Goal: Task Accomplishment & Management: Manage account settings

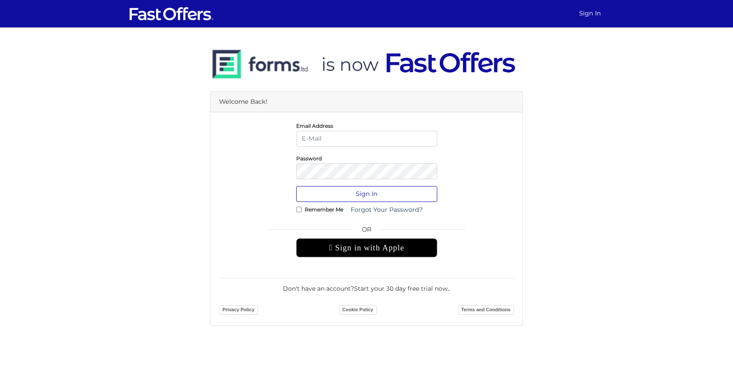
type input "susan@foresthillcollingwood.com"
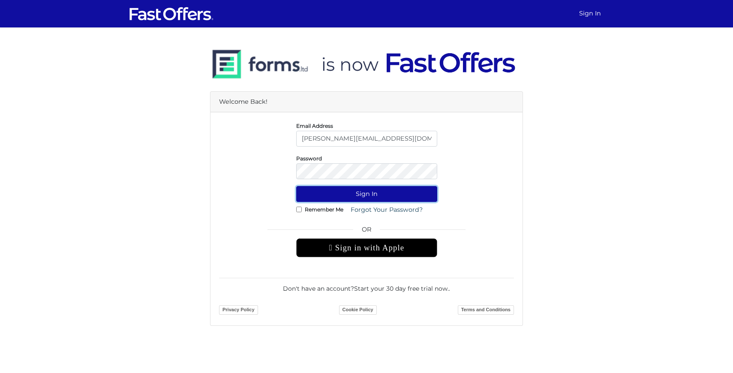
click at [363, 198] on button "Sign In" at bounding box center [366, 194] width 141 height 16
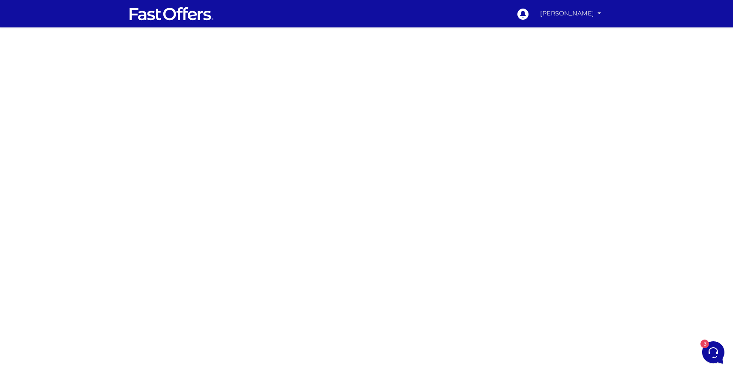
click at [555, 6] on link "[PERSON_NAME]" at bounding box center [571, 13] width 68 height 17
click at [579, 37] on link "My Offers" at bounding box center [570, 33] width 68 height 13
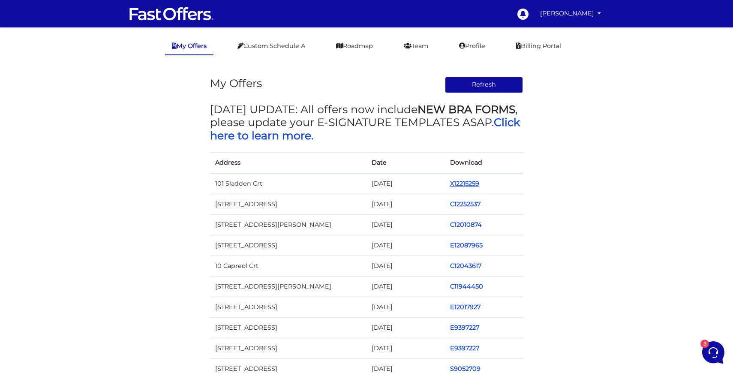
click at [454, 185] on link "X12215259" at bounding box center [464, 184] width 29 height 8
